Goal: Find specific page/section: Find specific page/section

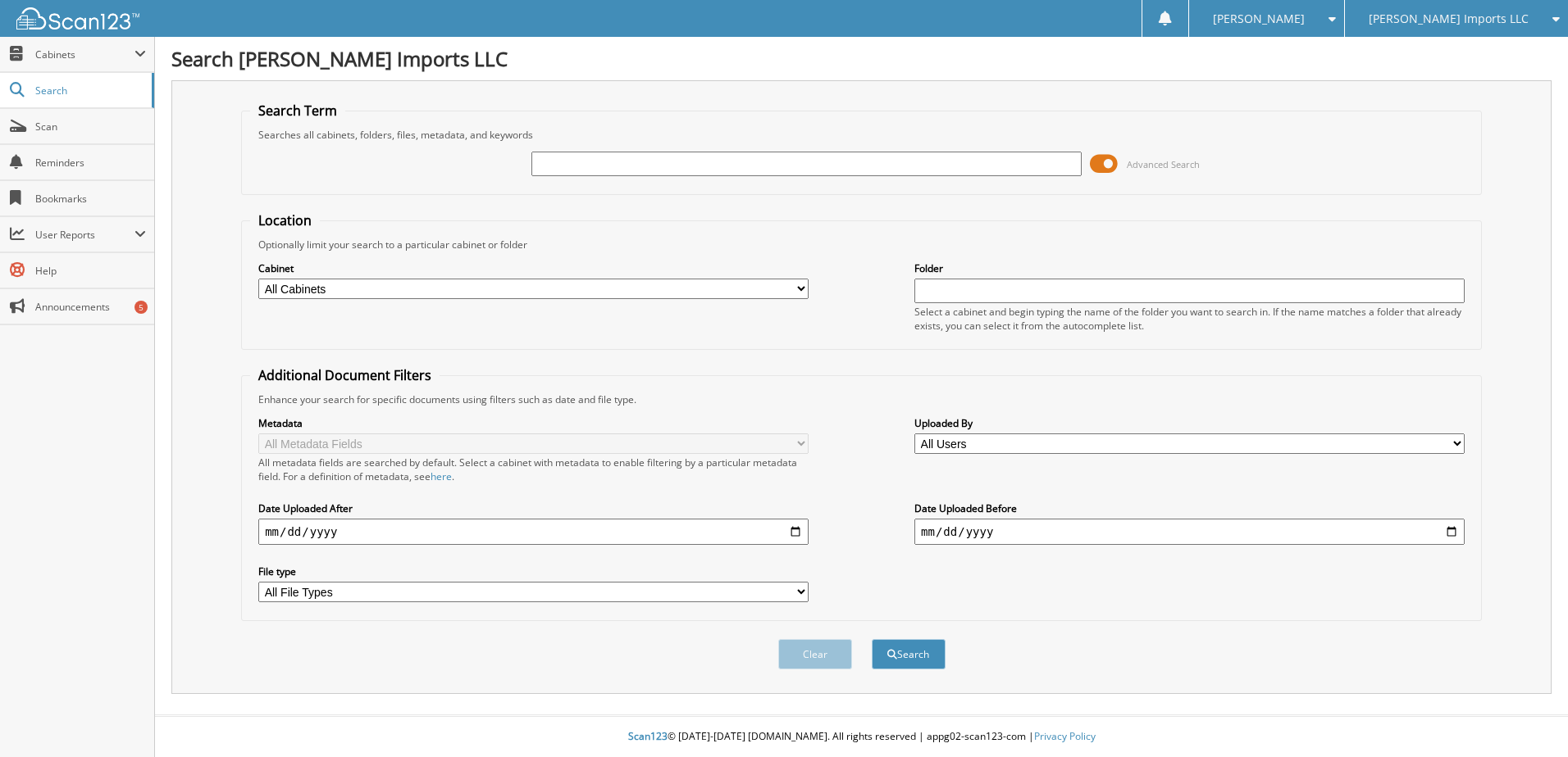
click at [601, 177] on div at bounding box center [806, 164] width 551 height 28
click at [604, 169] on input "text" at bounding box center [806, 164] width 551 height 25
type input "k30108"
click at [872, 639] on button "Search" at bounding box center [909, 654] width 74 height 30
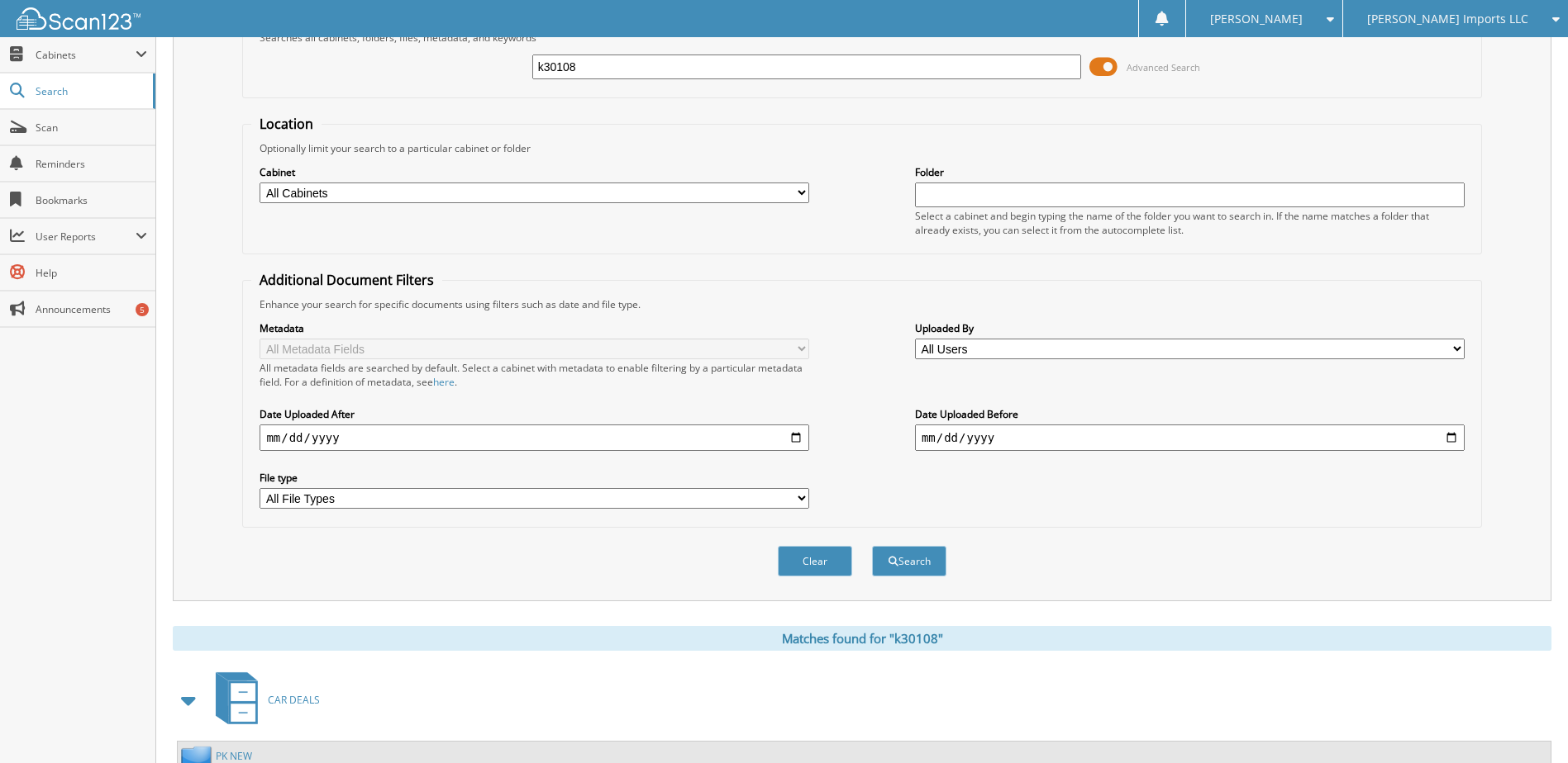
scroll to position [252, 0]
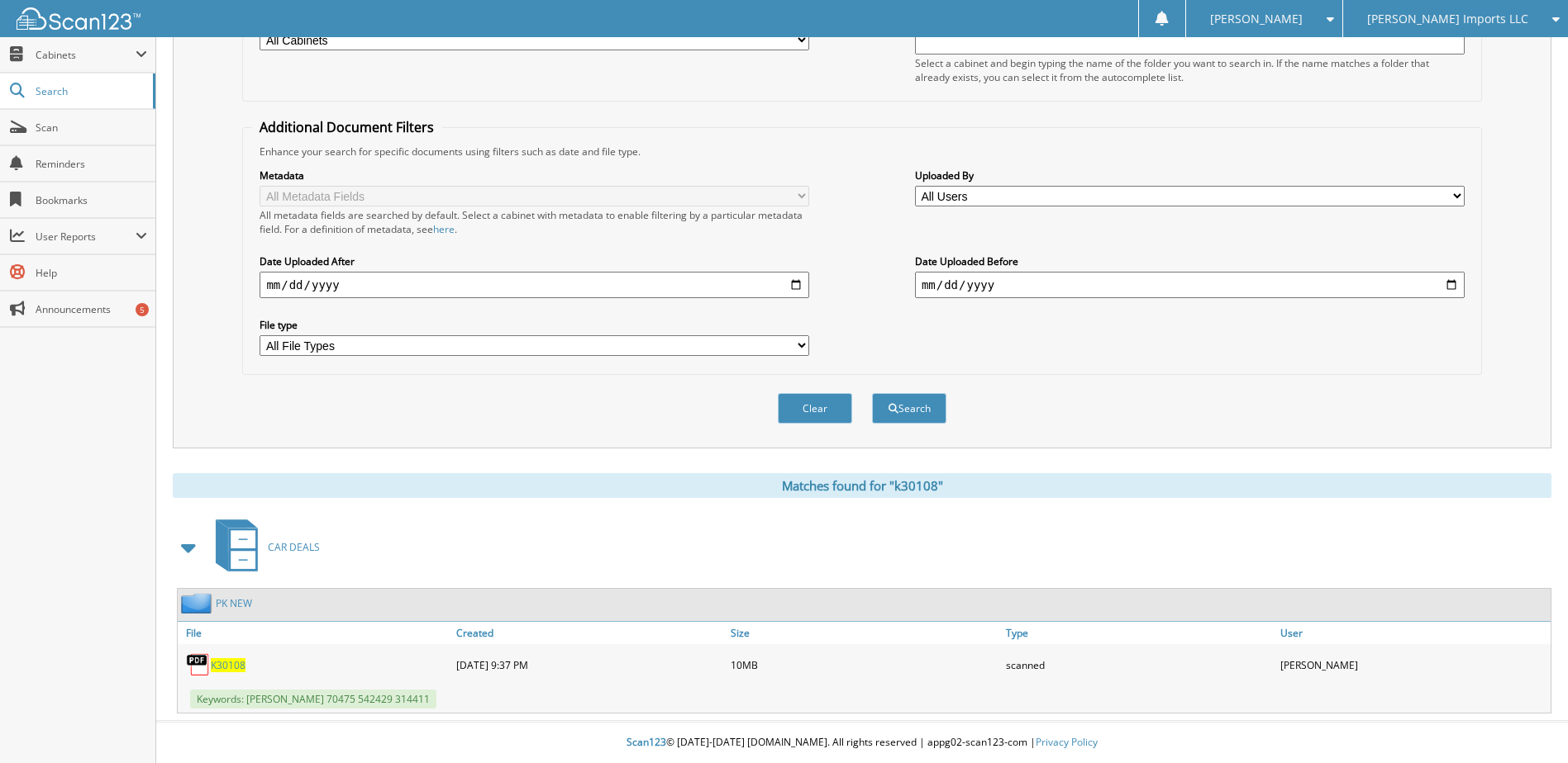
click at [230, 660] on span "K30108" at bounding box center [228, 666] width 35 height 14
